Goal: Transaction & Acquisition: Purchase product/service

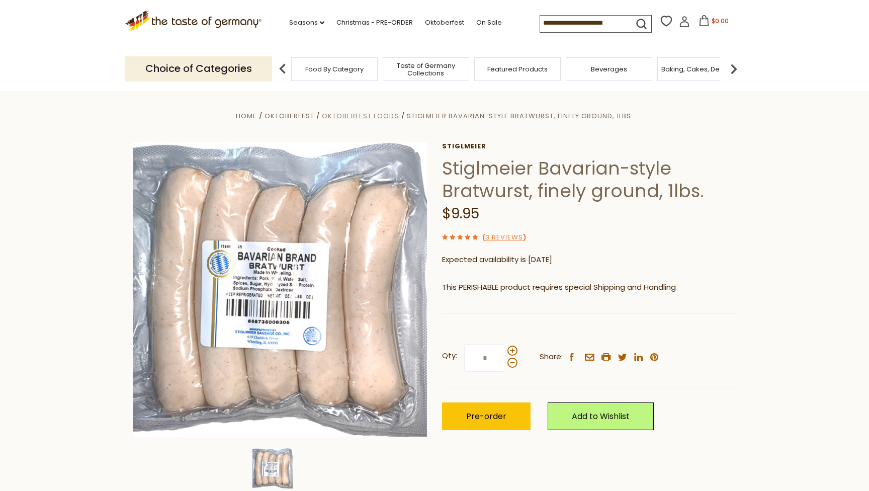
click at [376, 112] on span "Oktoberfest Foods" at bounding box center [360, 116] width 77 height 10
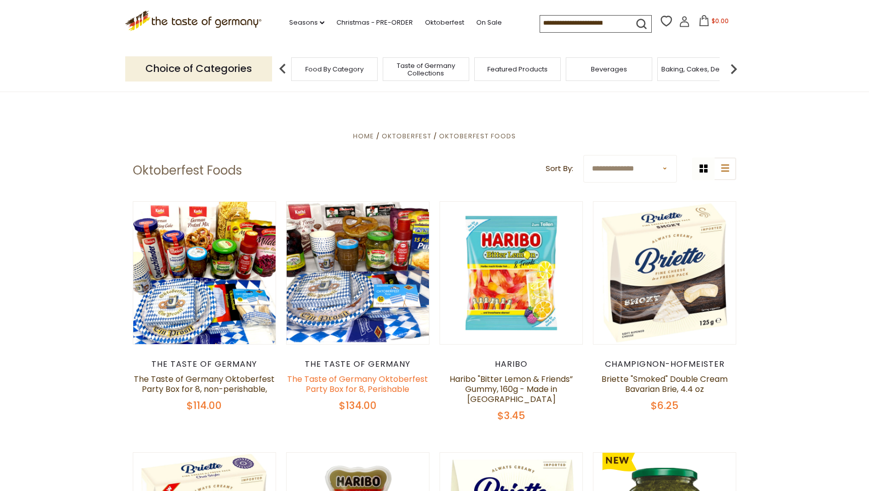
click at [378, 386] on link "The Taste of Germany Oktoberfest Party Box for 8, Perishable" at bounding box center [357, 384] width 141 height 22
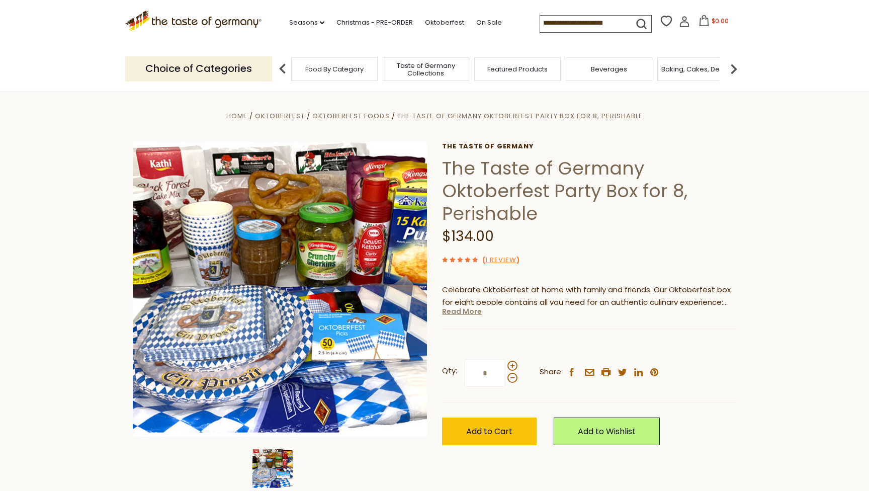
click at [474, 310] on link "Read More" at bounding box center [462, 311] width 40 height 10
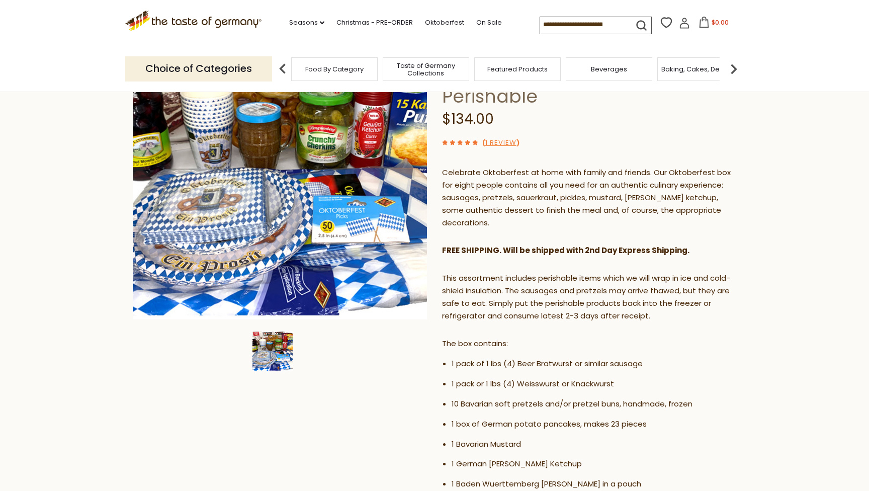
scroll to position [101, 0]
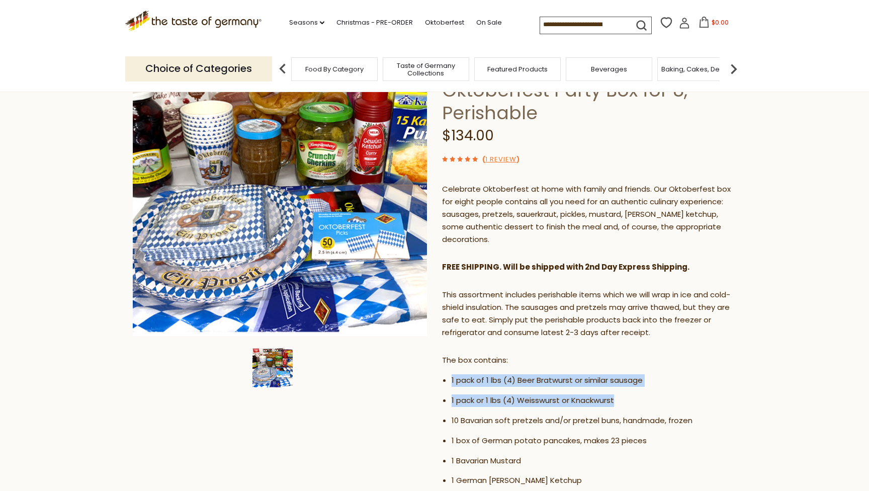
drag, startPoint x: 622, startPoint y: 394, endPoint x: 626, endPoint y: 361, distance: 33.0
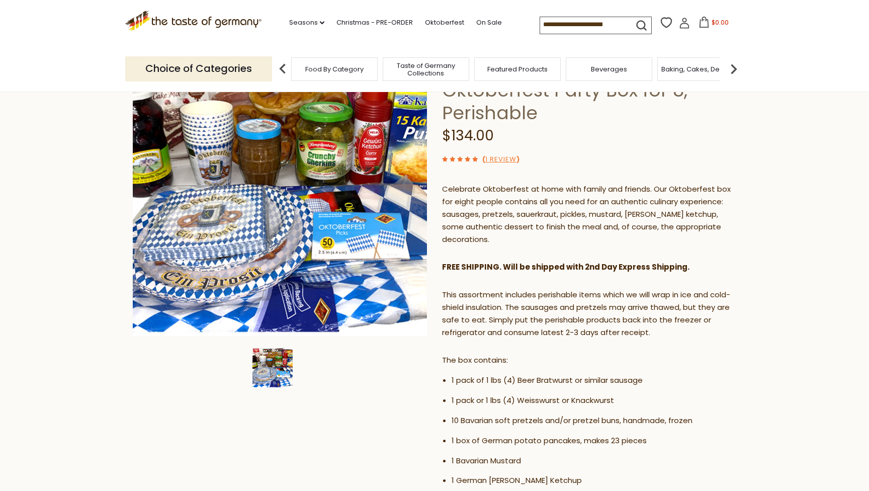
click at [604, 416] on li "10 Bavarian soft pretzels and/or pretzel buns, handmade, frozen" at bounding box center [594, 421] width 285 height 13
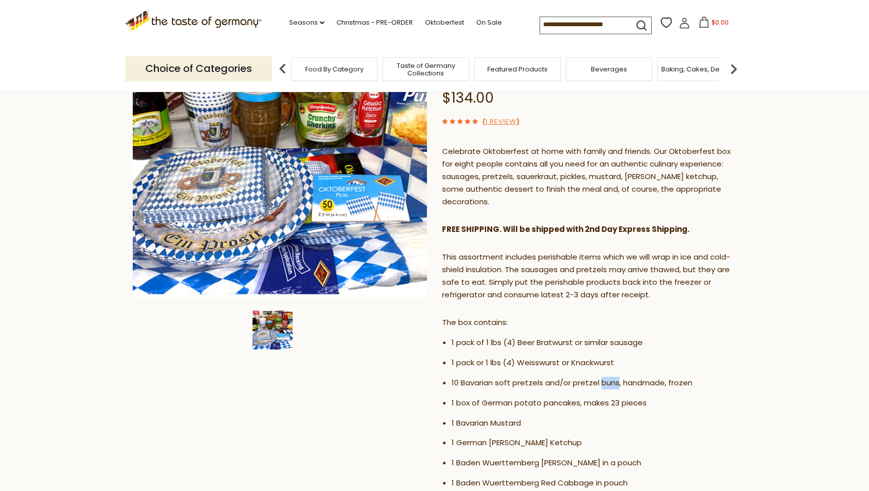
scroll to position [140, 0]
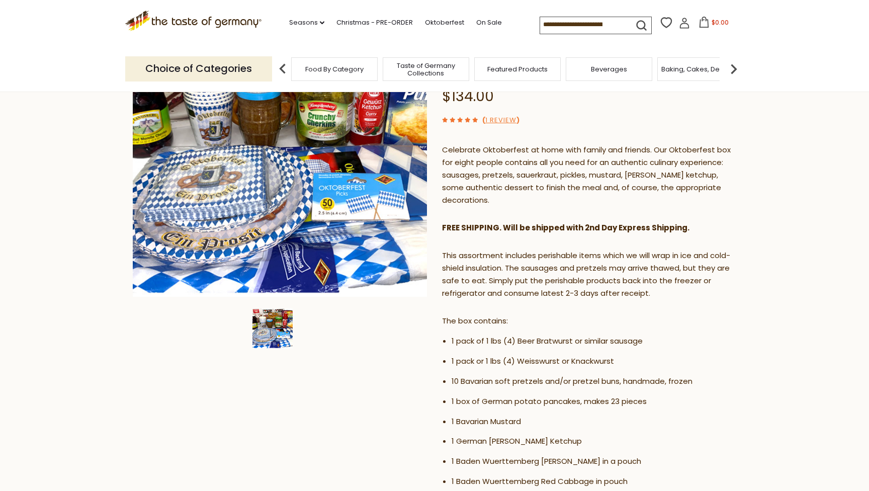
click at [513, 395] on li "1 box of German potato pancakes, makes 23 pieces" at bounding box center [594, 401] width 285 height 13
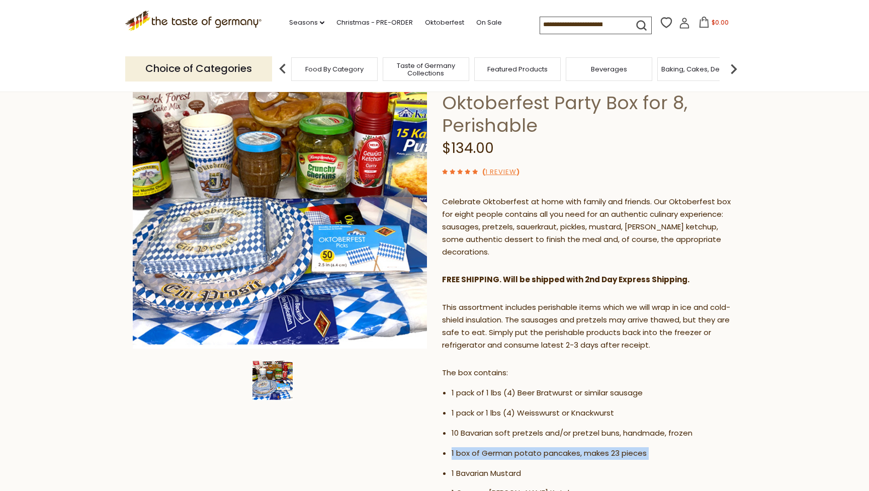
scroll to position [100, 0]
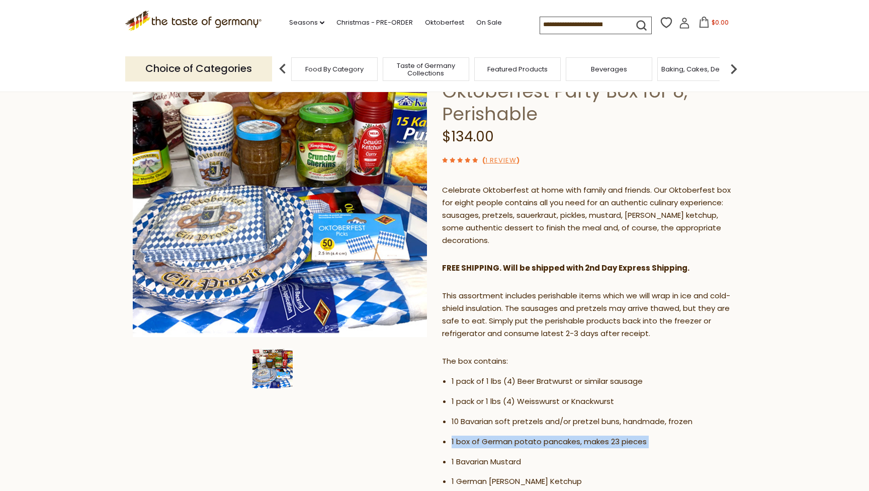
click at [493, 456] on li "1 Bavarian Mustard" at bounding box center [594, 462] width 285 height 13
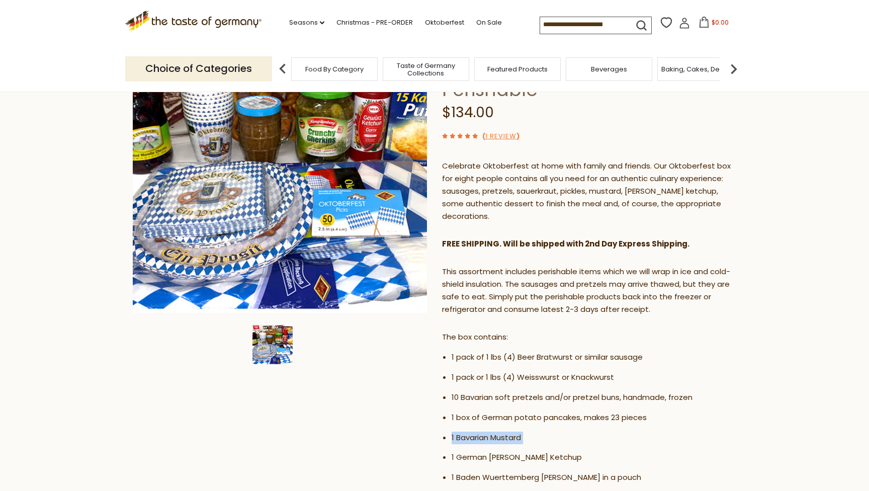
scroll to position [124, 0]
click at [517, 451] on li "1 German Curry Ketchup" at bounding box center [594, 457] width 285 height 13
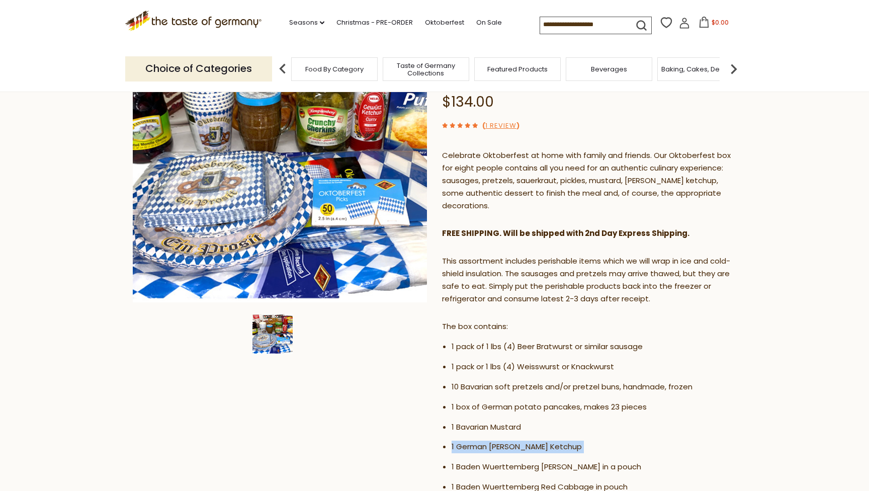
scroll to position [144, 0]
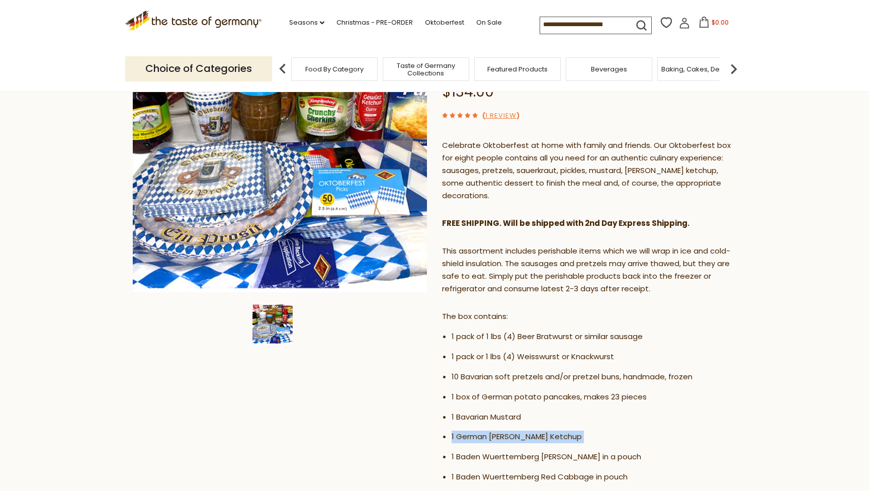
click at [536, 451] on li "1 Baden Wuerttemberg Sauerkraut in a pouch" at bounding box center [594, 457] width 285 height 13
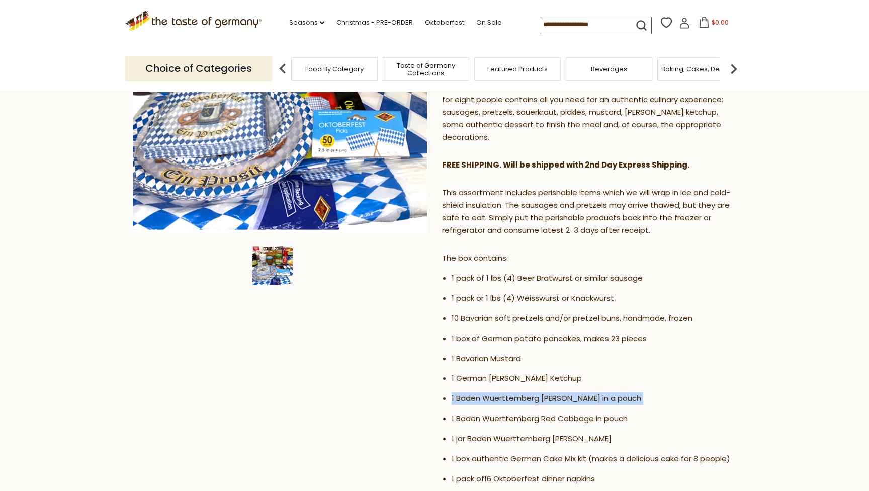
scroll to position [203, 0]
click at [532, 412] on li "1 Baden Wuerttemberg Red Cabbage in pouch" at bounding box center [594, 418] width 285 height 13
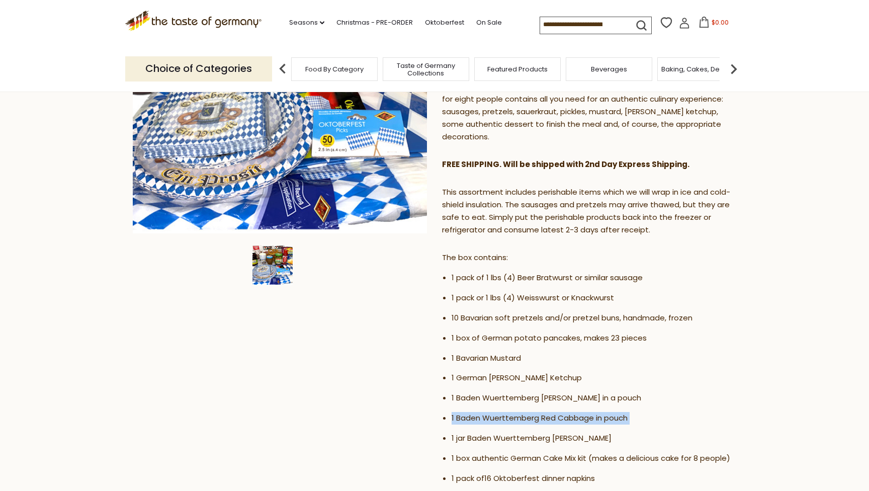
click at [537, 437] on li "1 jar Baden Wuerttemberg Crunchy Gherkins" at bounding box center [594, 438] width 285 height 13
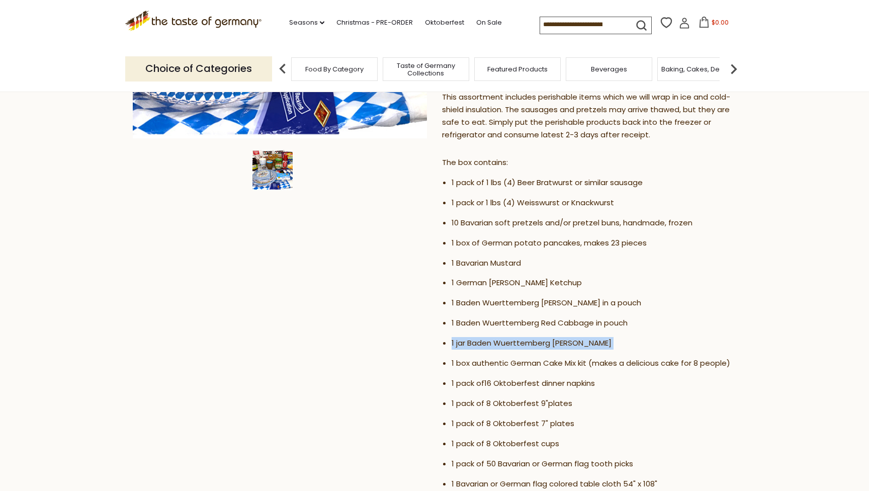
scroll to position [303, 0]
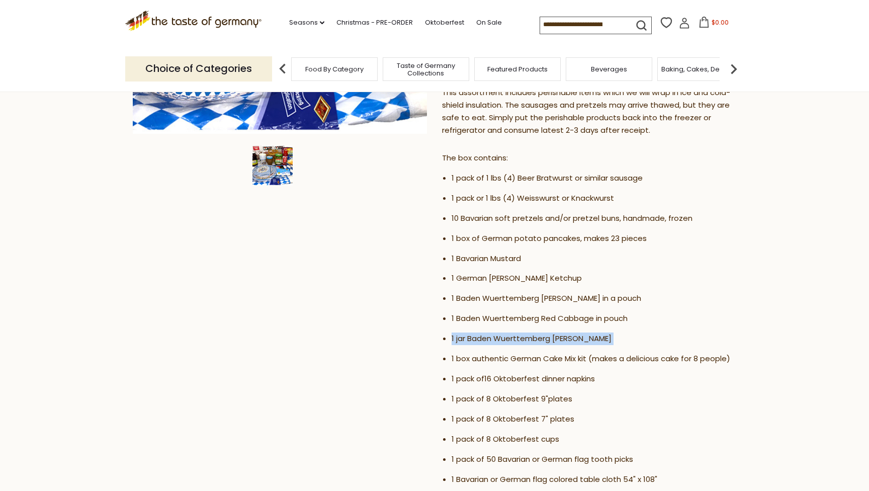
click at [609, 353] on li "1 box authentic German Cake Mix kit (makes a delicious cake for 8 people)" at bounding box center [594, 359] width 285 height 13
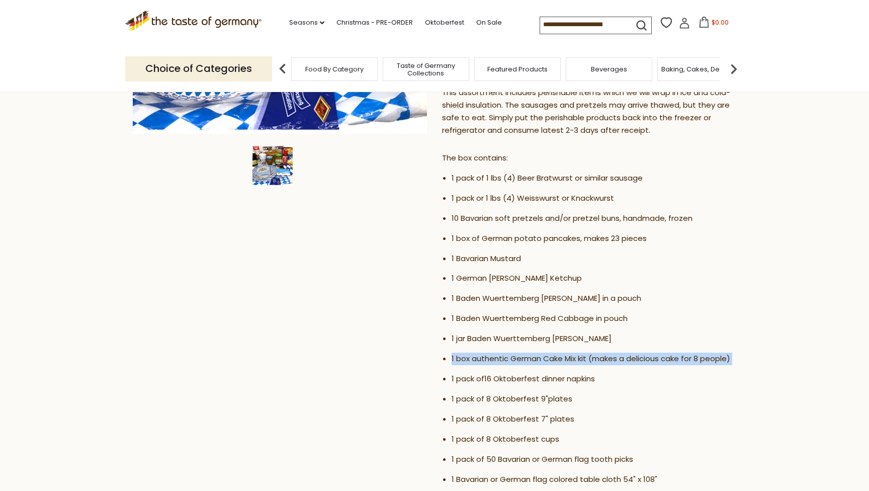
click at [608, 373] on li "1 pack of16 Oktoberfest dinner napkins" at bounding box center [594, 379] width 285 height 13
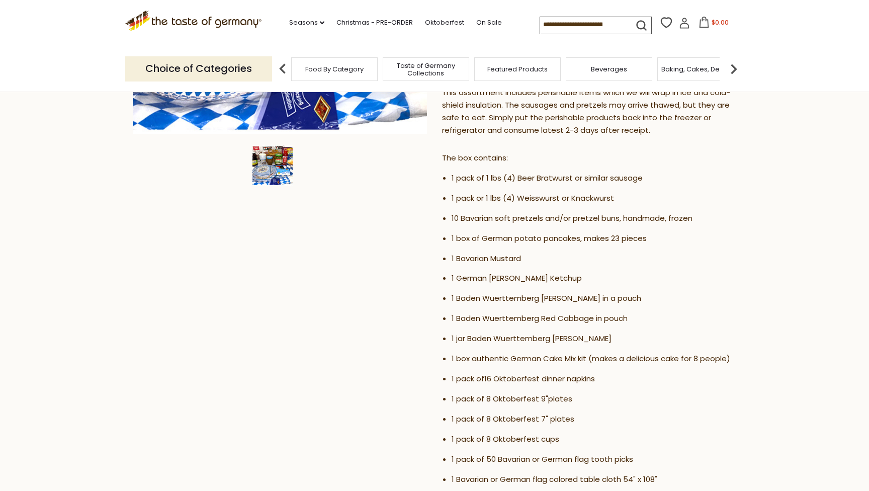
click at [608, 373] on li "1 pack of16 Oktoberfest dinner napkins" at bounding box center [594, 379] width 285 height 13
click at [613, 373] on li "1 pack of16 Oktoberfest dinner napkins" at bounding box center [594, 379] width 285 height 13
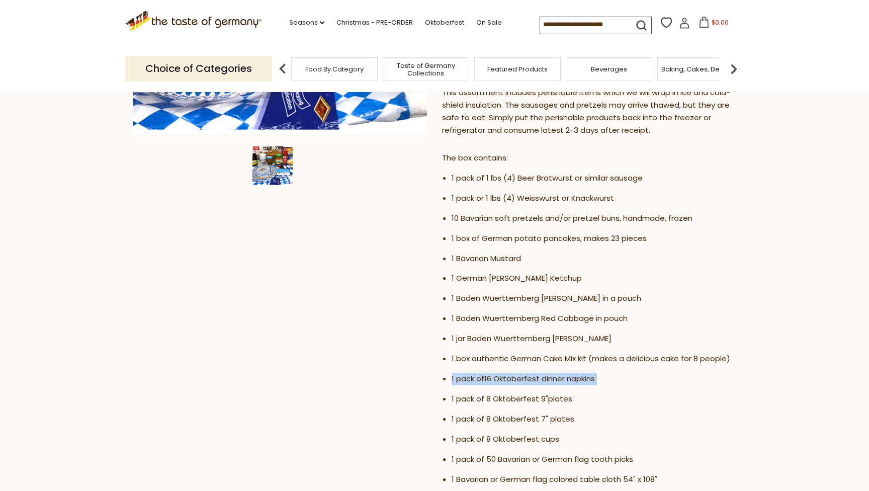
click at [596, 382] on ul "1 pack of 1 lbs (4) Beer Bratwurst or similar sausage 1 pack or 1 lbs (4) Weiss…" at bounding box center [589, 363] width 294 height 382
click at [601, 416] on li "1 pack of 8 Oktoberfest 7" plates" at bounding box center [594, 419] width 285 height 13
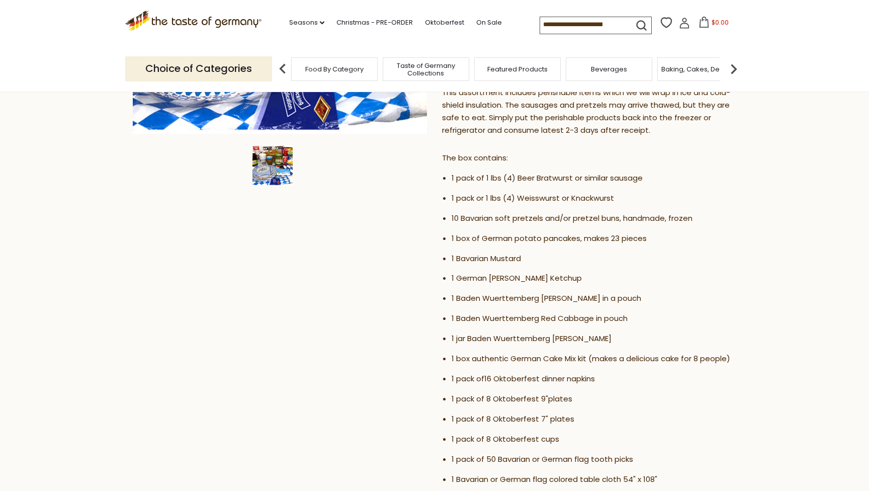
click at [601, 416] on li "1 pack of 8 Oktoberfest 7" plates" at bounding box center [594, 419] width 285 height 13
click at [603, 424] on ul "1 pack of 1 lbs (4) Beer Bratwurst or similar sausage 1 pack or 1 lbs (4) Weiss…" at bounding box center [589, 363] width 294 height 382
click at [623, 454] on li "1 pack of 50 Bavarian or German flag tooth picks" at bounding box center [594, 459] width 285 height 13
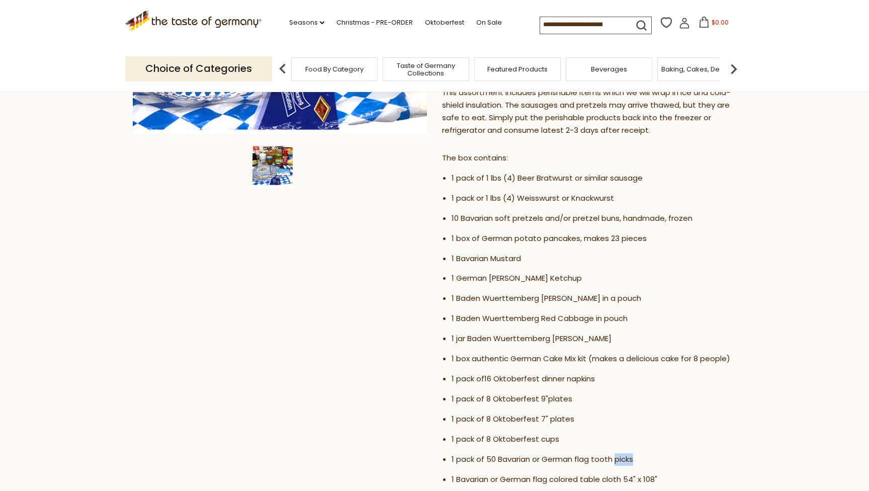
click at [623, 454] on li "1 pack of 50 Bavarian or German flag tooth picks" at bounding box center [594, 459] width 285 height 13
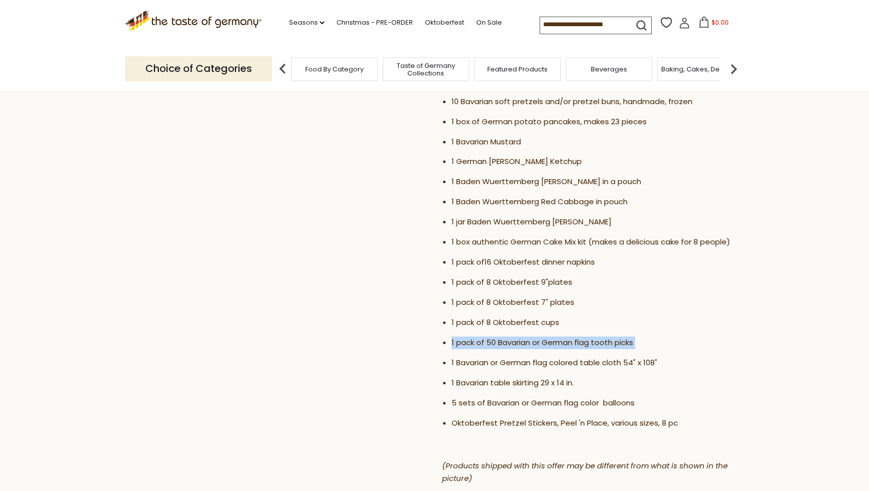
scroll to position [470, 0]
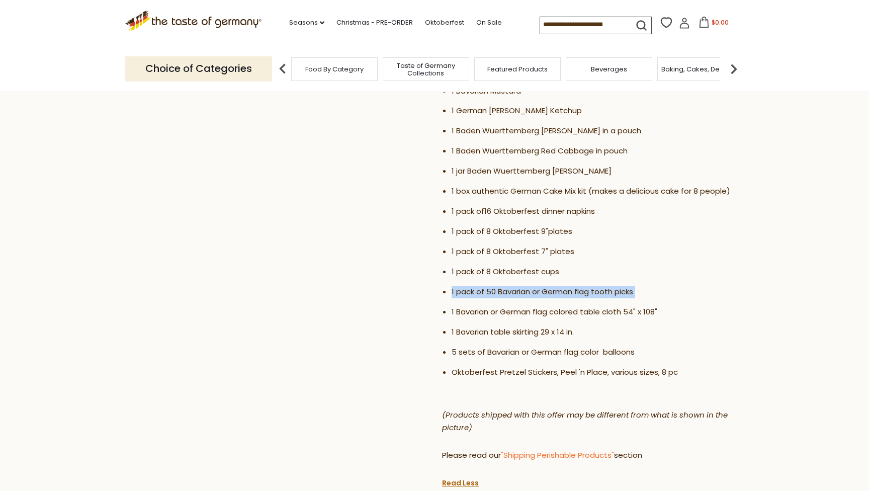
click at [660, 306] on li "1 Bavarian or German flag colored table cloth 54" x 108"" at bounding box center [594, 312] width 285 height 13
click at [617, 326] on li "1 Bavarian table skirting 29 x 14 in." at bounding box center [594, 332] width 285 height 13
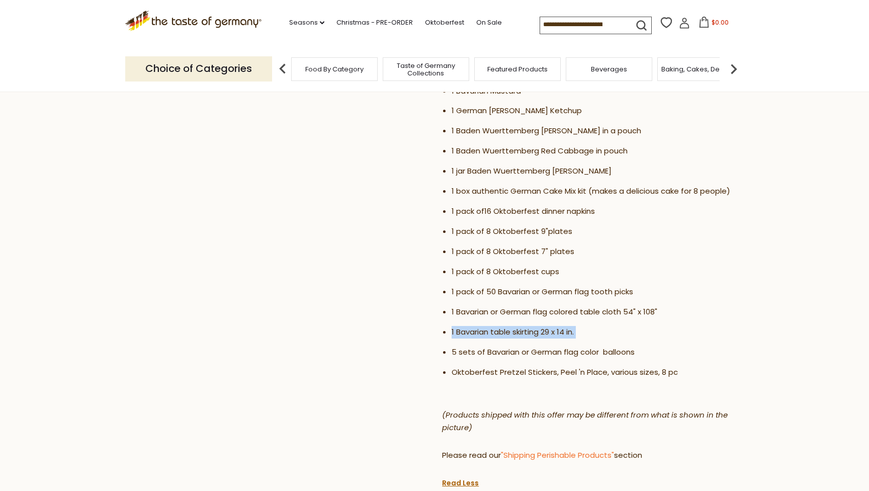
click at [635, 353] on ul "1 pack of 1 lbs (4) Beer Bratwurst or similar sausage 1 pack or 1 lbs (4) Weiss…" at bounding box center [589, 196] width 294 height 382
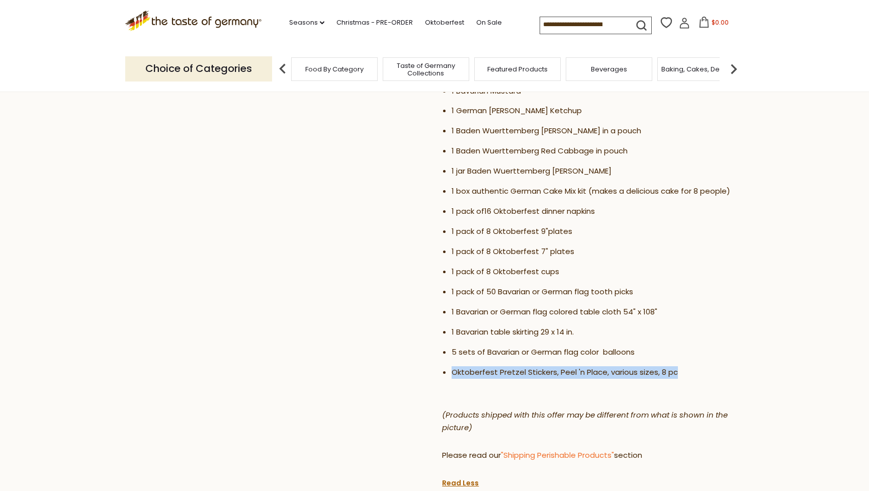
click at [641, 366] on li "Oktoberfest Pretzel Stickers, Peel 'n Place, various sizes, 8 pc" at bounding box center [594, 372] width 285 height 13
click at [653, 370] on li "Oktoberfest Pretzel Stickers, Peel 'n Place, various sizes, 8 pc" at bounding box center [594, 372] width 285 height 13
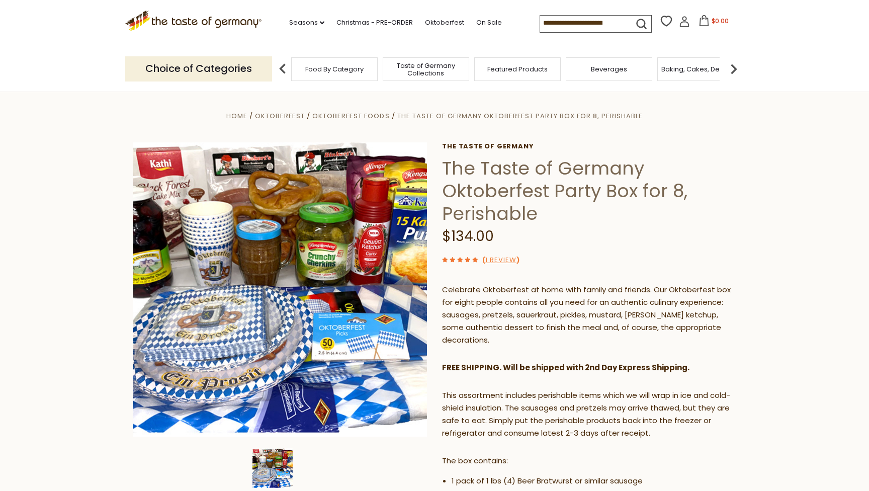
scroll to position [0, 0]
